Goal: Communication & Community: Answer question/provide support

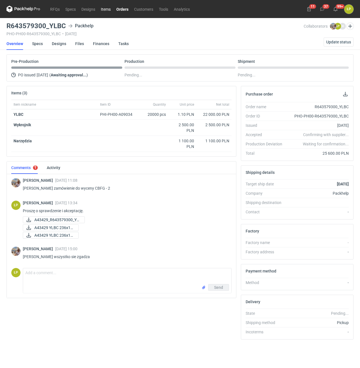
click at [111, 11] on link "Items" at bounding box center [105, 9] width 15 height 7
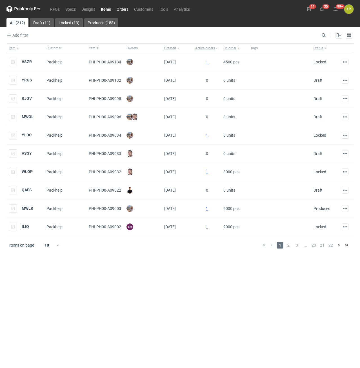
click at [126, 9] on link "Orders" at bounding box center [122, 9] width 17 height 7
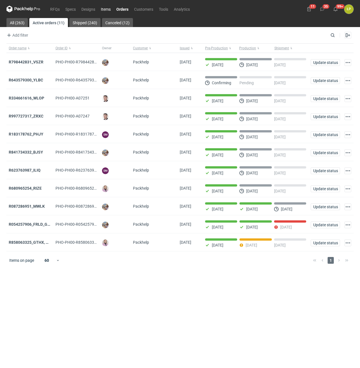
click at [111, 11] on link "Items" at bounding box center [105, 9] width 15 height 7
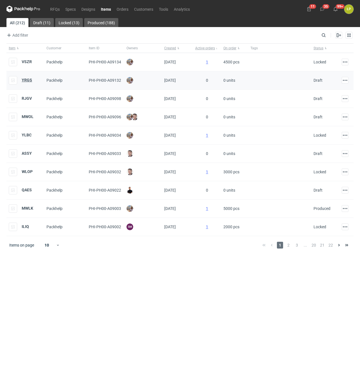
click at [28, 79] on strong "YRGS" at bounding box center [27, 80] width 10 height 5
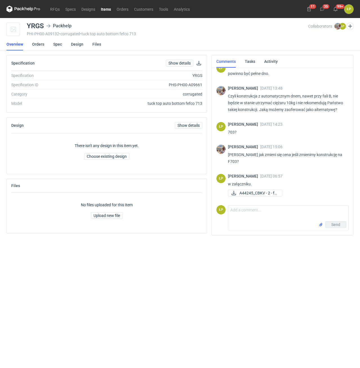
scroll to position [146, 0]
click at [240, 210] on textarea "Comment message" at bounding box center [288, 213] width 120 height 16
click at [319, 224] on input "file" at bounding box center [320, 225] width 5 height 6
click at [291, 213] on textarea "Comment message" at bounding box center [288, 213] width 120 height 16
type textarea "siatka do wglądu w załączniku."
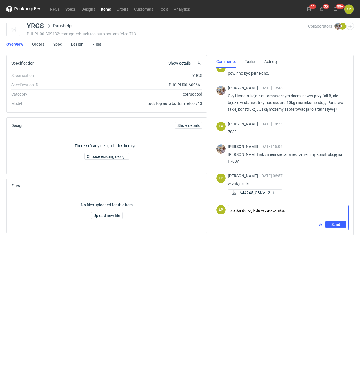
click at [321, 226] on input "file" at bounding box center [320, 225] width 5 height 6
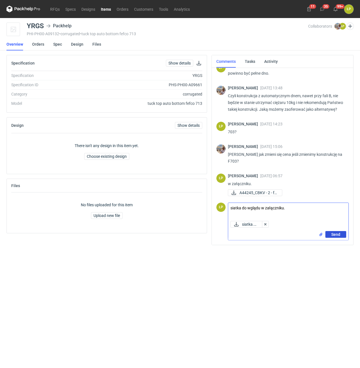
click at [335, 236] on span "Send" at bounding box center [335, 234] width 9 height 4
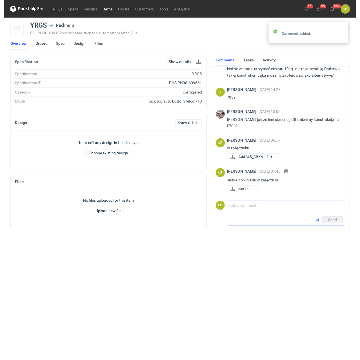
scroll to position [179, 0]
